Goal: Task Accomplishment & Management: Use online tool/utility

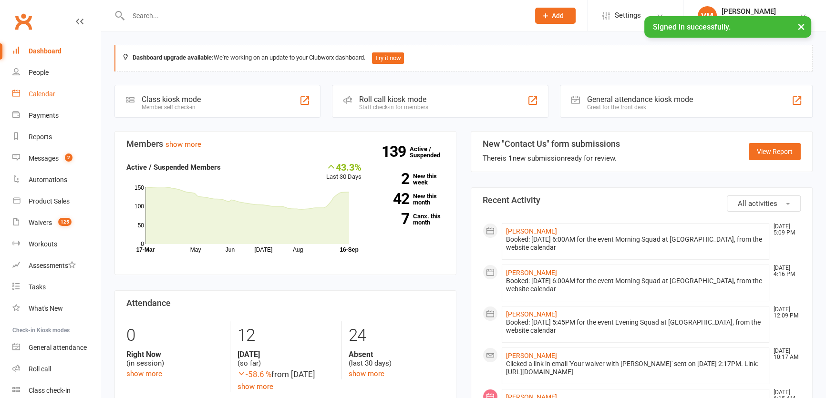
click at [42, 94] on div "Calendar" at bounding box center [42, 94] width 27 height 8
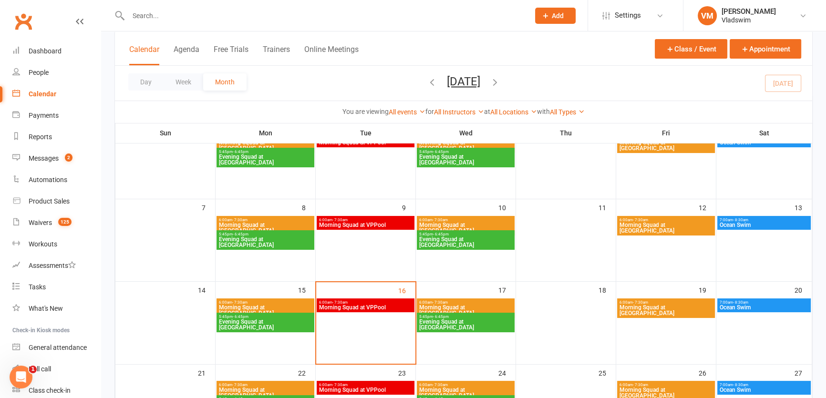
scroll to position [86, 0]
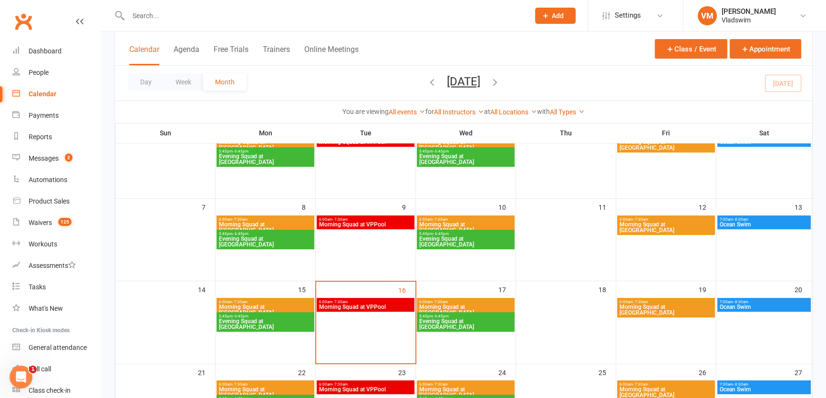
click at [444, 303] on div "6:00am - 7:30am Morning Squad at [GEOGRAPHIC_DATA]" at bounding box center [466, 308] width 98 height 20
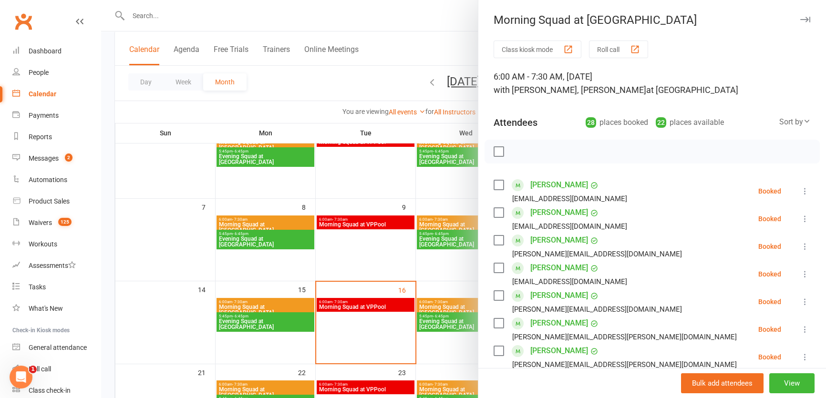
click at [339, 305] on div at bounding box center [463, 199] width 725 height 398
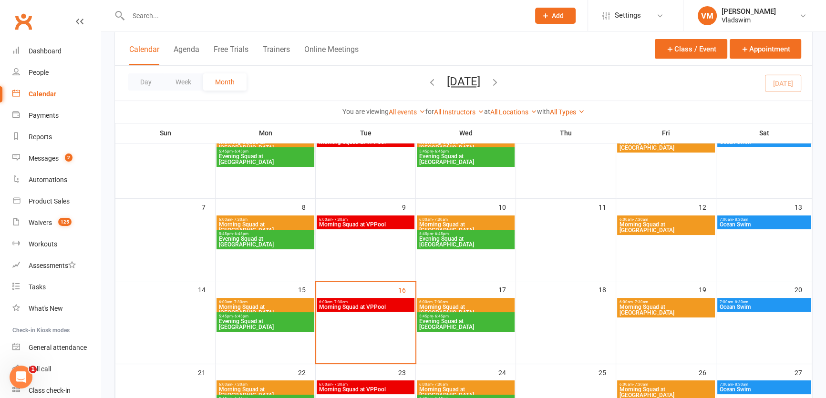
click at [268, 315] on span "5:45pm - 6:45pm" at bounding box center [265, 316] width 94 height 4
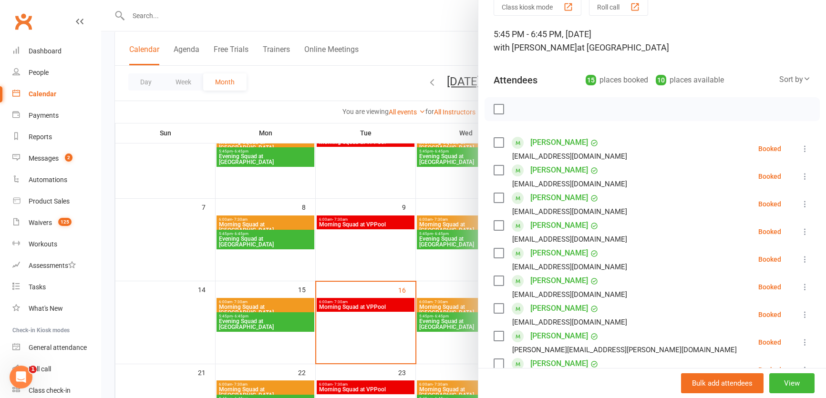
scroll to position [0, 0]
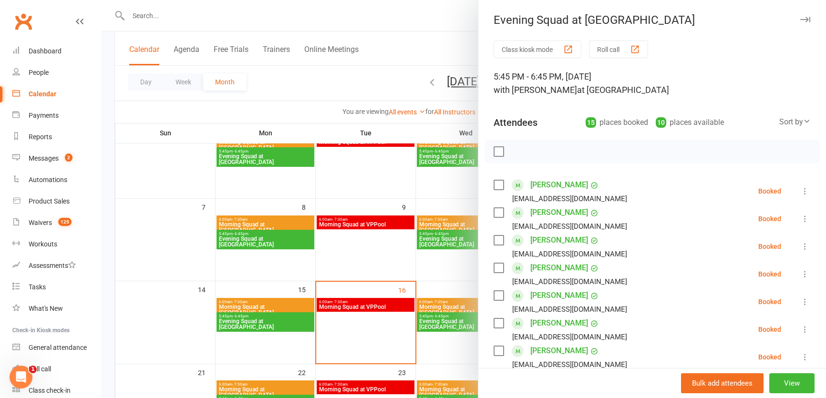
click at [613, 49] on button "Roll call" at bounding box center [618, 50] width 59 height 18
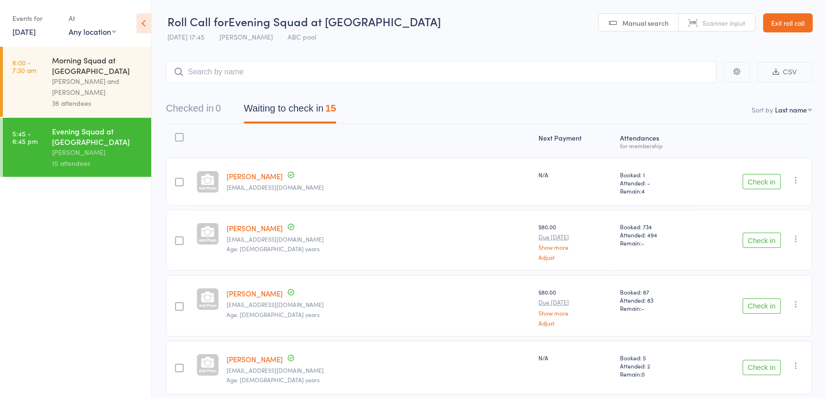
click at [756, 181] on button "Check in" at bounding box center [761, 181] width 38 height 15
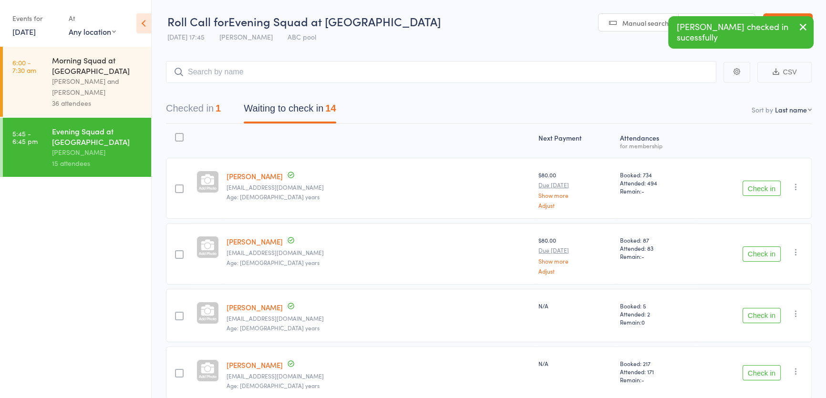
click at [761, 189] on button "Check in" at bounding box center [761, 188] width 38 height 15
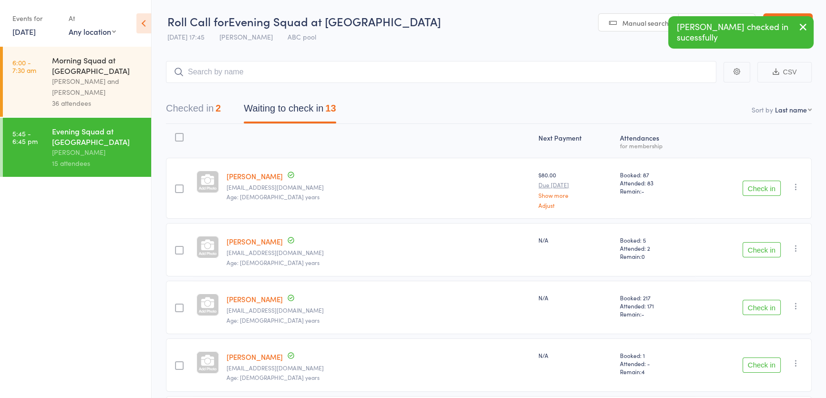
click at [761, 189] on button "Check in" at bounding box center [761, 188] width 38 height 15
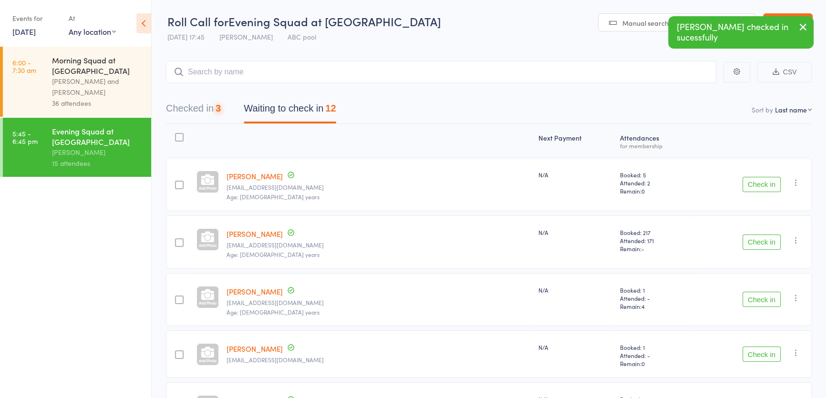
click at [761, 189] on button "Check in" at bounding box center [761, 184] width 38 height 15
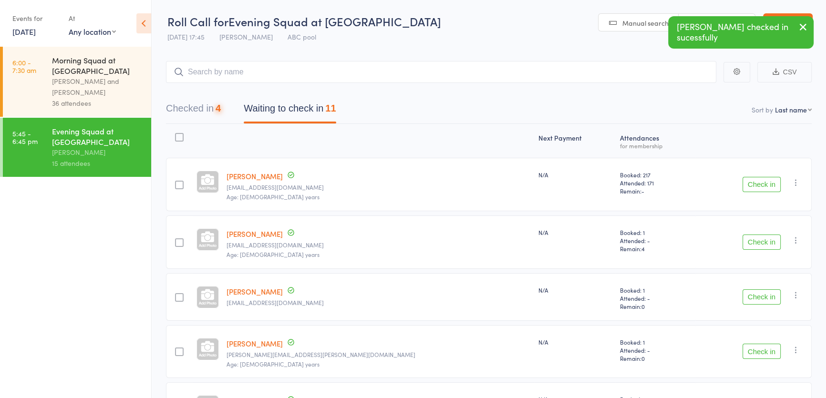
click at [761, 189] on button "Check in" at bounding box center [761, 184] width 38 height 15
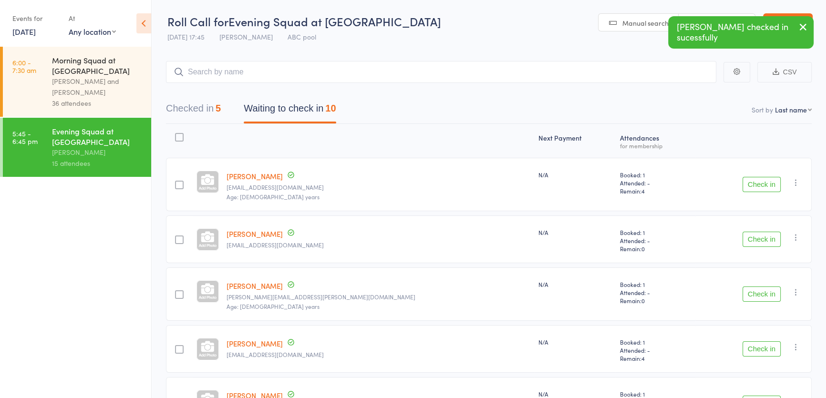
click at [761, 189] on button "Check in" at bounding box center [761, 184] width 38 height 15
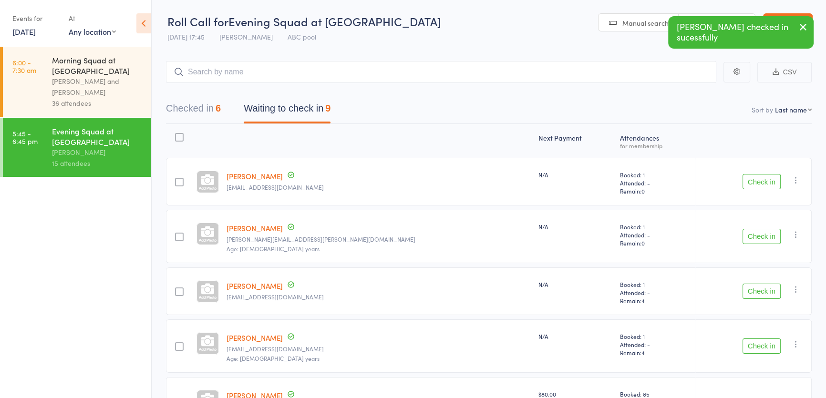
click at [761, 189] on div "Check in Check in Send message Add Note Add Task Add Flag Remove Mark absent" at bounding box center [753, 182] width 116 height 48
click at [761, 177] on button "Check in" at bounding box center [761, 181] width 38 height 15
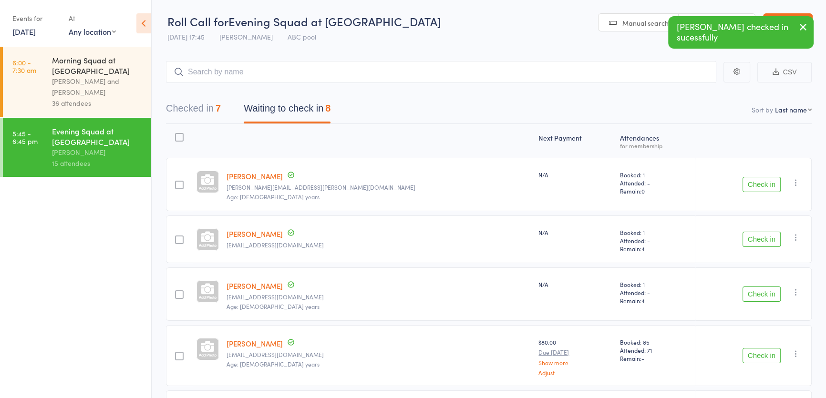
click at [761, 177] on button "Check in" at bounding box center [761, 184] width 38 height 15
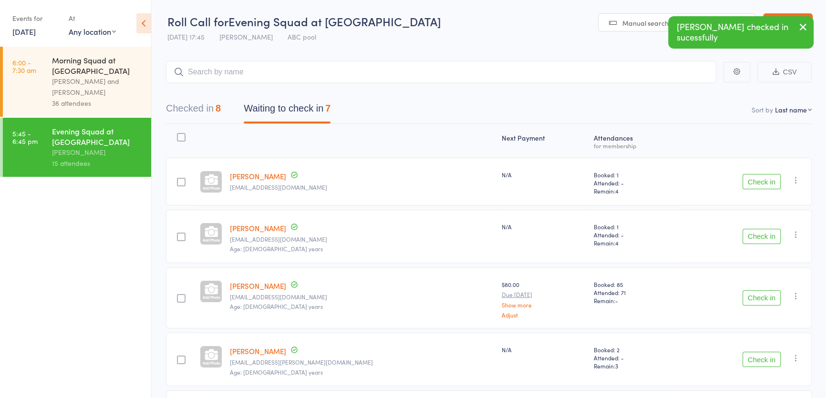
click at [761, 177] on button "Check in" at bounding box center [761, 181] width 38 height 15
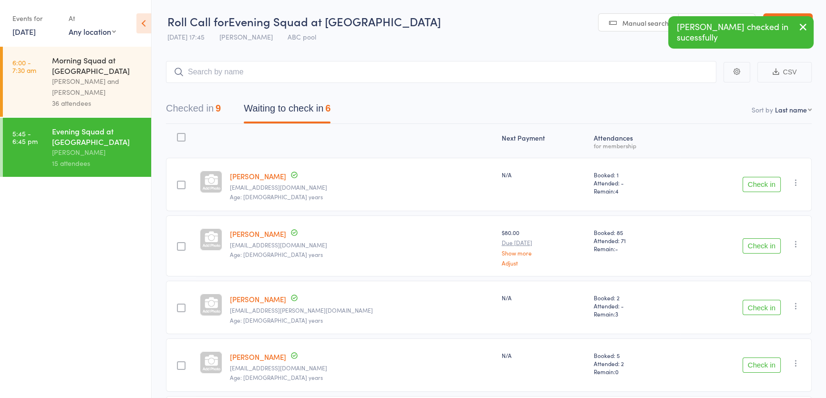
click at [761, 177] on button "Check in" at bounding box center [761, 184] width 38 height 15
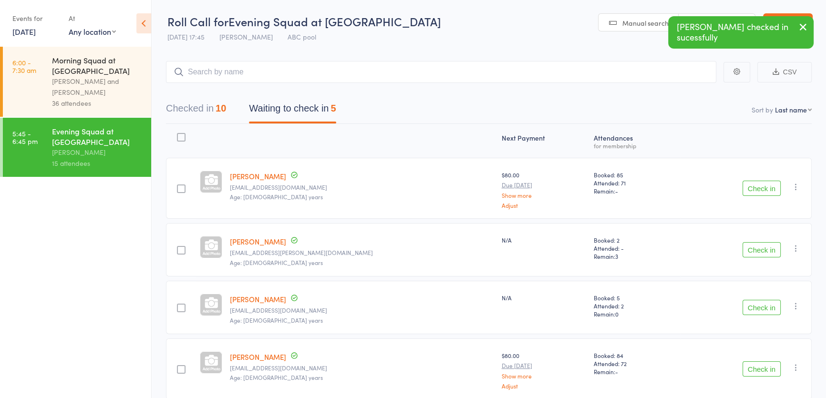
click at [761, 177] on div "Check in Check in Send message Add Note Add Task Add Flag Remove Mark absent" at bounding box center [746, 188] width 132 height 61
click at [758, 185] on button "Check in" at bounding box center [761, 188] width 38 height 15
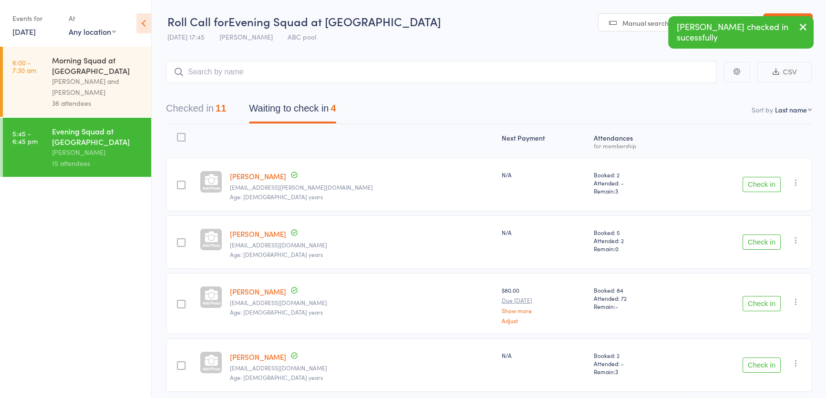
click at [758, 186] on button "Check in" at bounding box center [761, 184] width 38 height 15
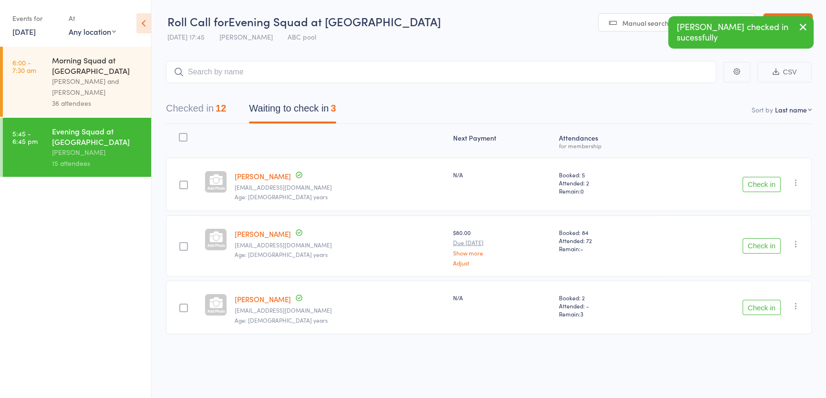
click at [758, 186] on button "Check in" at bounding box center [761, 184] width 38 height 15
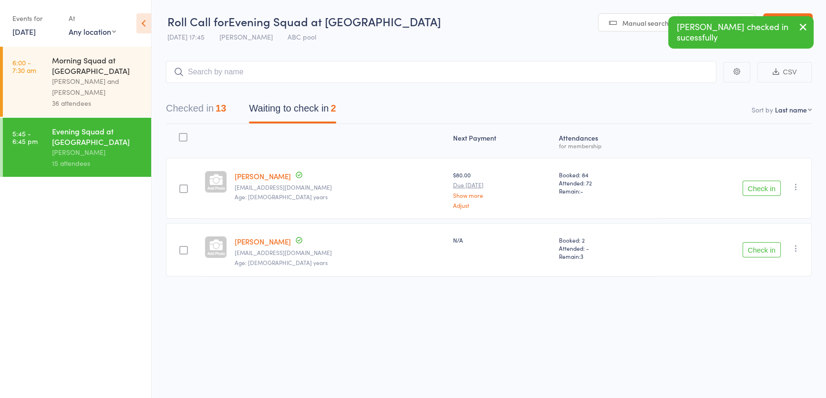
click at [758, 186] on button "Check in" at bounding box center [761, 188] width 38 height 15
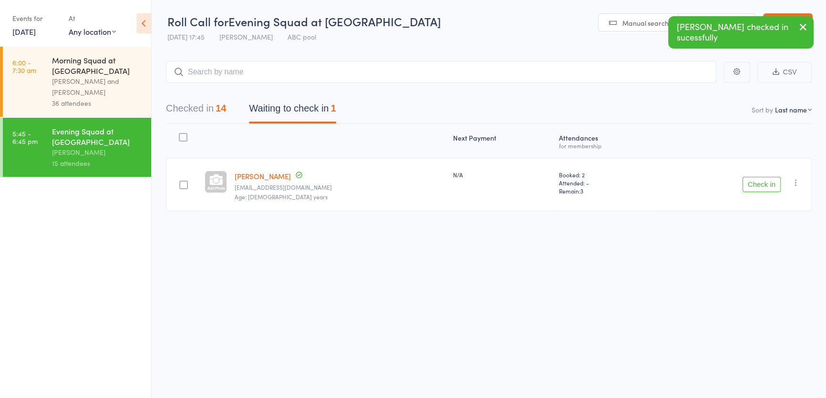
click at [758, 186] on button "Check in" at bounding box center [761, 184] width 38 height 15
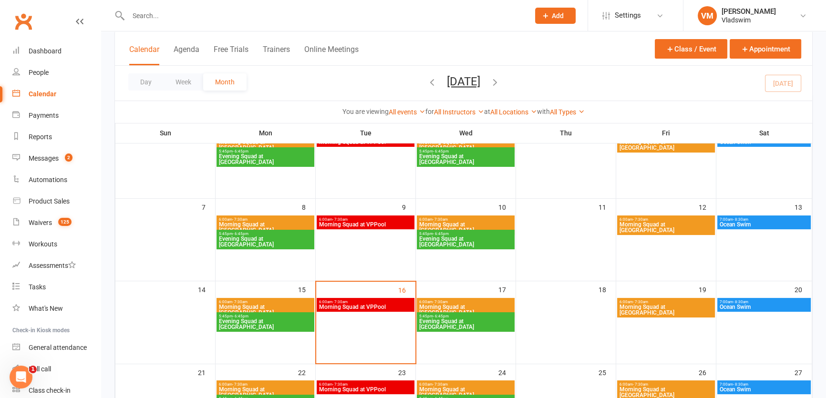
click at [458, 305] on span "Morning Squad at [GEOGRAPHIC_DATA]" at bounding box center [466, 309] width 94 height 11
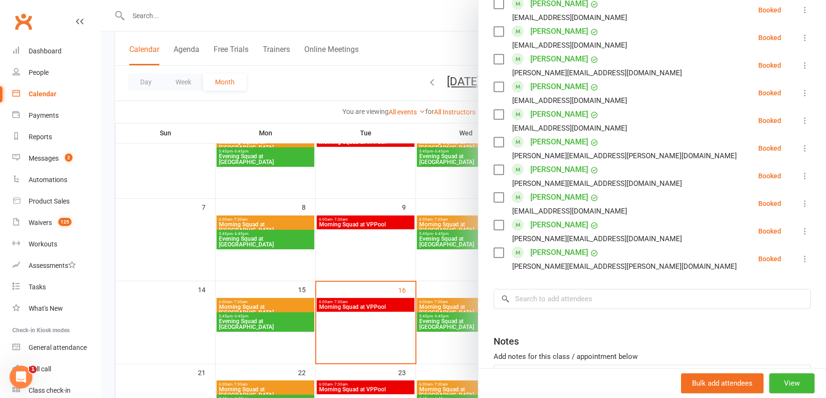
scroll to position [693, 0]
